Goal: Task Accomplishment & Management: Manage account settings

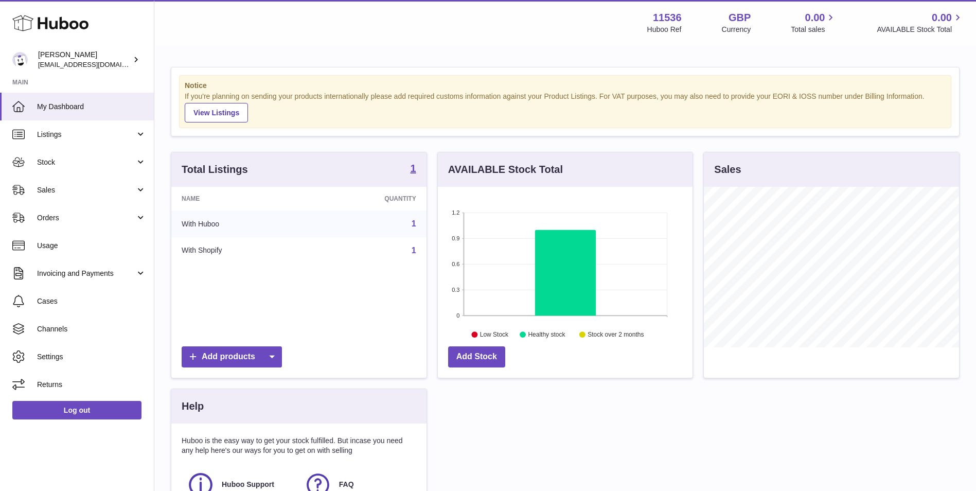
scroll to position [161, 255]
drag, startPoint x: 474, startPoint y: 37, endPoint x: 470, endPoint y: 33, distance: 5.5
click at [471, 37] on div "Menu Huboo 11536 Huboo Ref GBP Currency 0.00 Total sales 0.00 AVAILABLE Stock T…" at bounding box center [565, 22] width 822 height 45
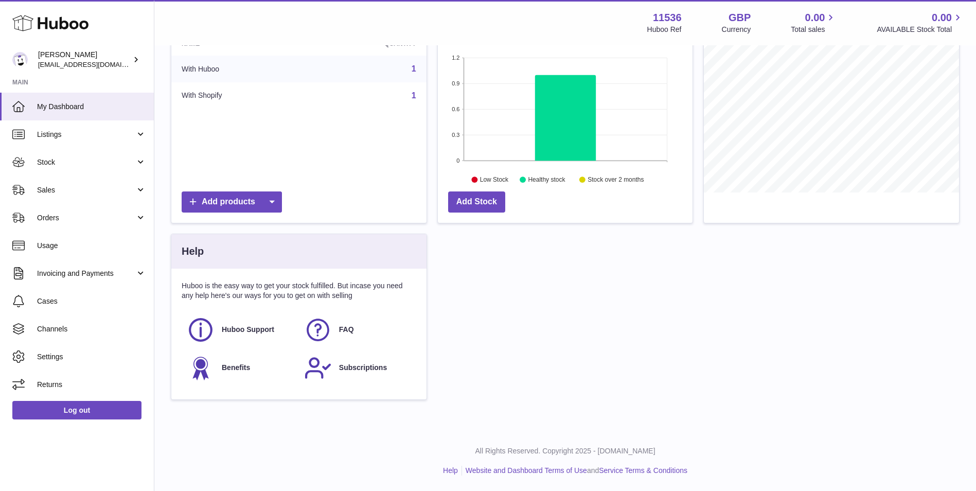
scroll to position [0, 0]
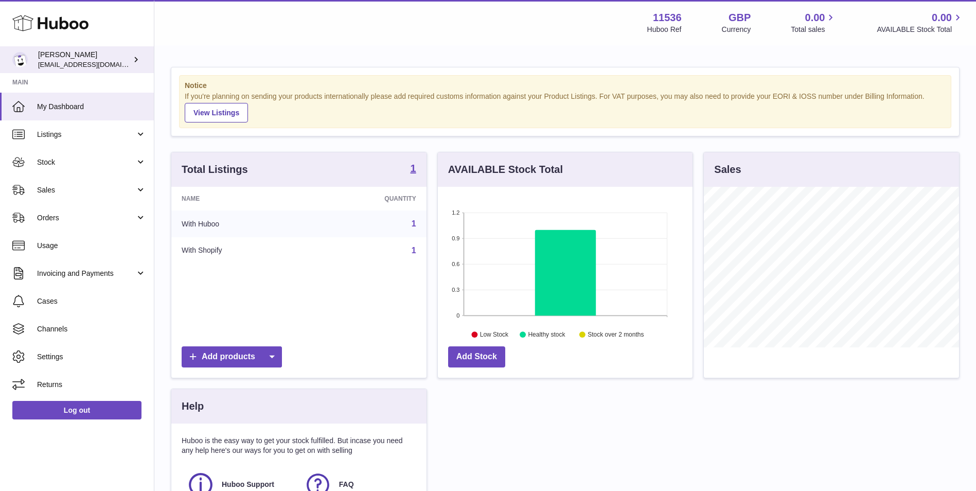
click at [61, 60] on span "[EMAIL_ADDRESS][DOMAIN_NAME]" at bounding box center [94, 64] width 113 height 8
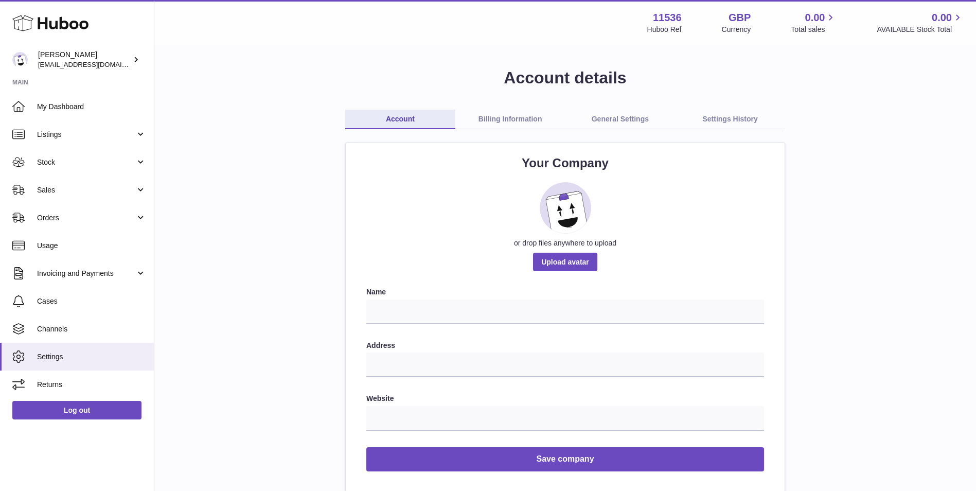
click at [504, 114] on link "Billing Information" at bounding box center [510, 120] width 110 height 20
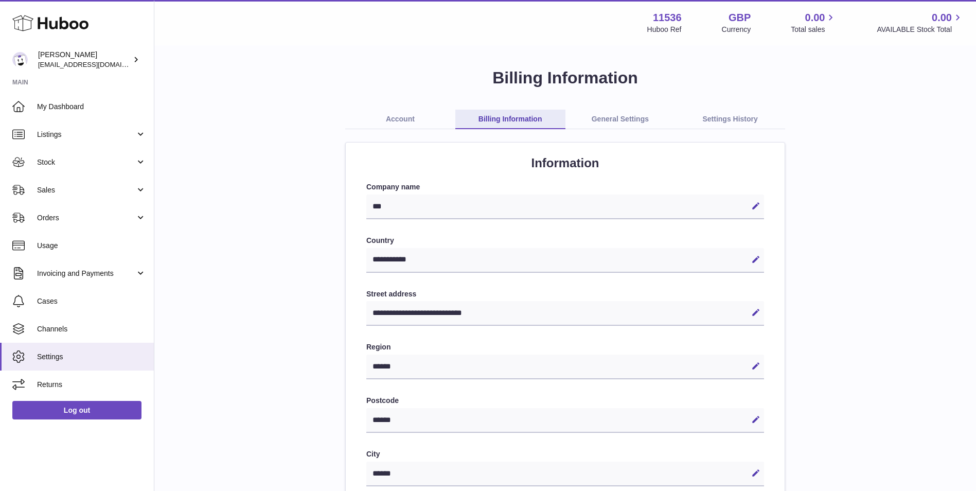
select select "**"
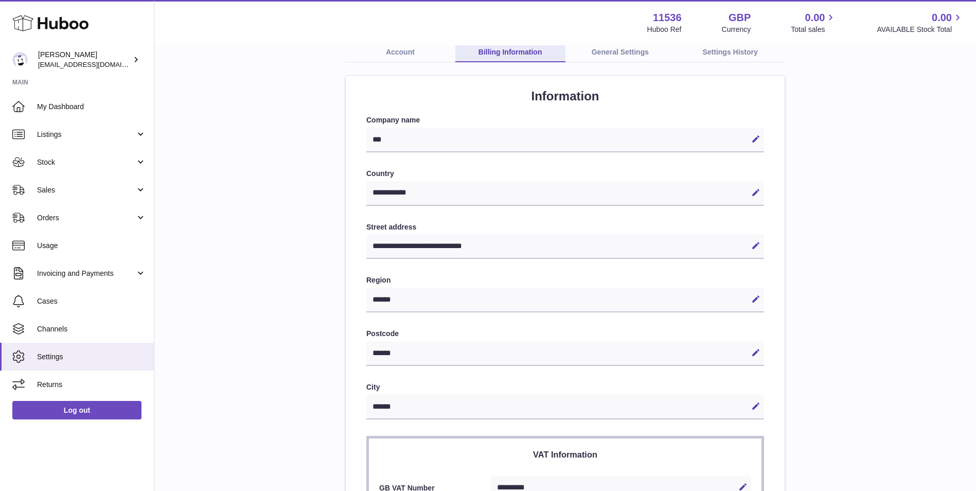
scroll to position [51, 0]
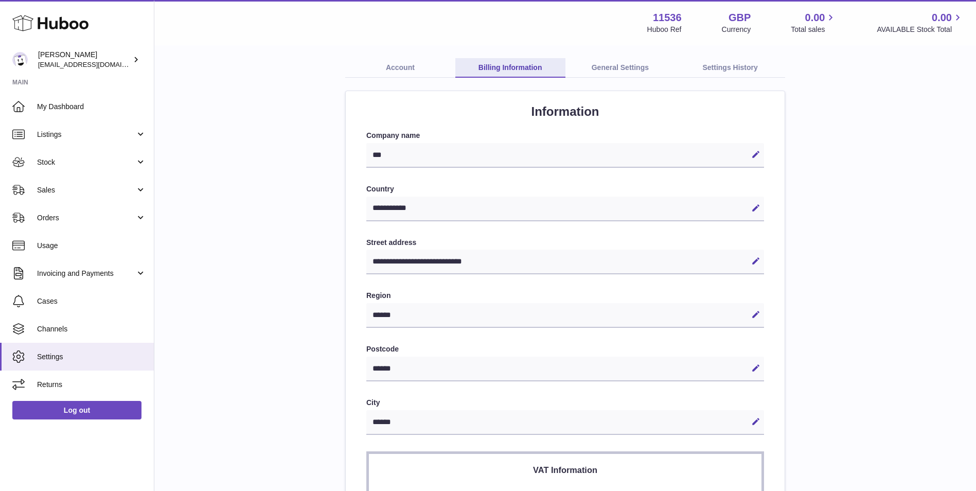
click at [608, 71] on link "General Settings" at bounding box center [621, 68] width 110 height 20
click at [395, 64] on link "Account" at bounding box center [400, 68] width 110 height 20
